Goal: Navigation & Orientation: Find specific page/section

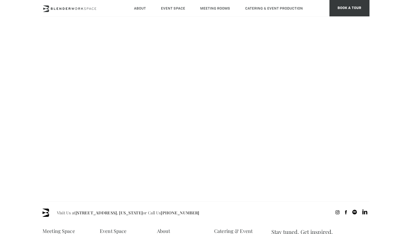
scroll to position [68, 0]
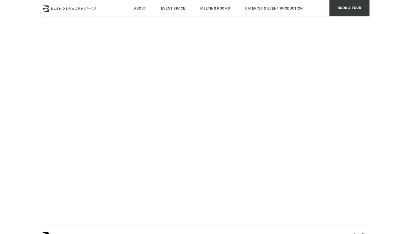
click at [0, 99] on body "Skip to main content About Neighborhood Global Collective Journal Event Space T…" at bounding box center [206, 173] width 412 height 417
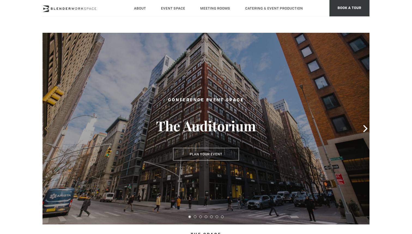
click at [46, 128] on icon at bounding box center [46, 128] width 7 height 7
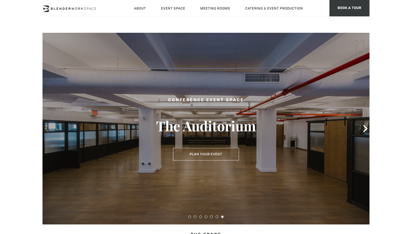
click at [46, 128] on icon at bounding box center [46, 128] width 7 height 7
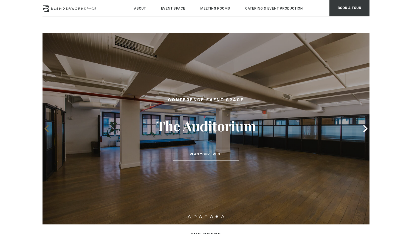
click at [46, 128] on icon at bounding box center [46, 128] width 7 height 7
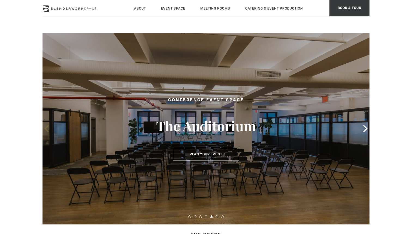
click at [46, 128] on icon at bounding box center [46, 128] width 7 height 7
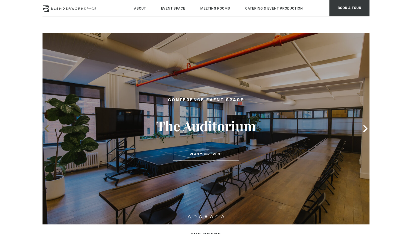
click at [46, 128] on icon at bounding box center [46, 128] width 7 height 7
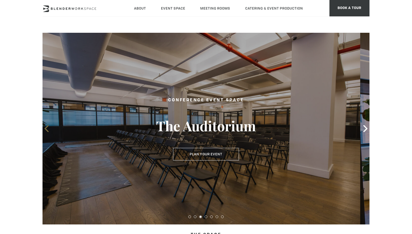
click at [46, 128] on icon at bounding box center [46, 128] width 7 height 7
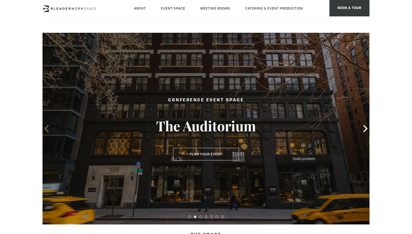
click at [46, 128] on icon at bounding box center [46, 128] width 7 height 7
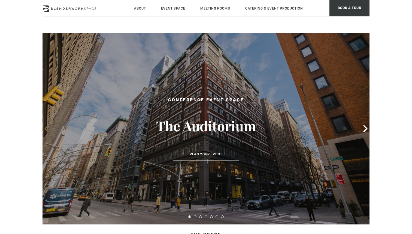
click at [46, 128] on icon at bounding box center [46, 128] width 7 height 7
